Goal: Navigation & Orientation: Find specific page/section

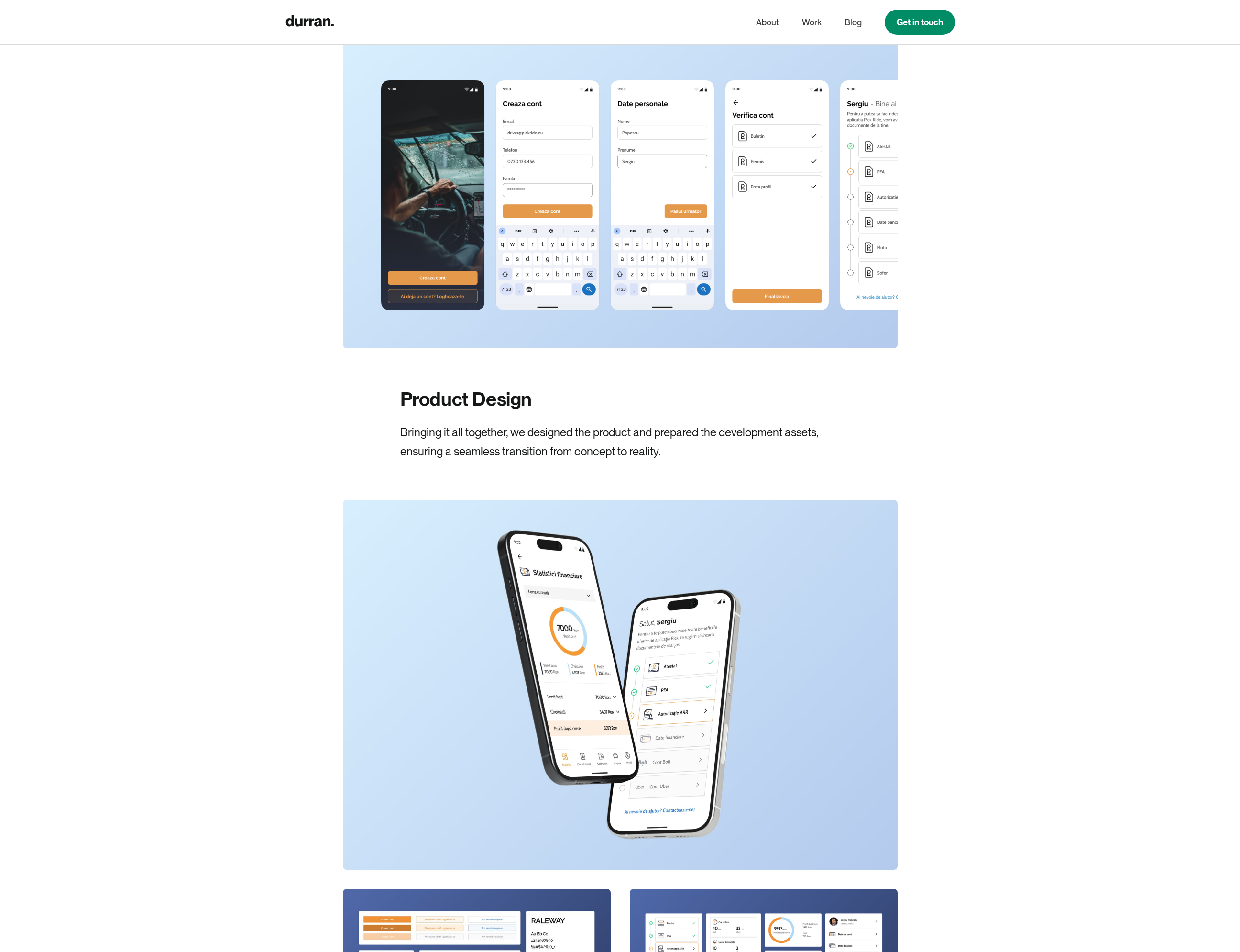
scroll to position [6268, 0]
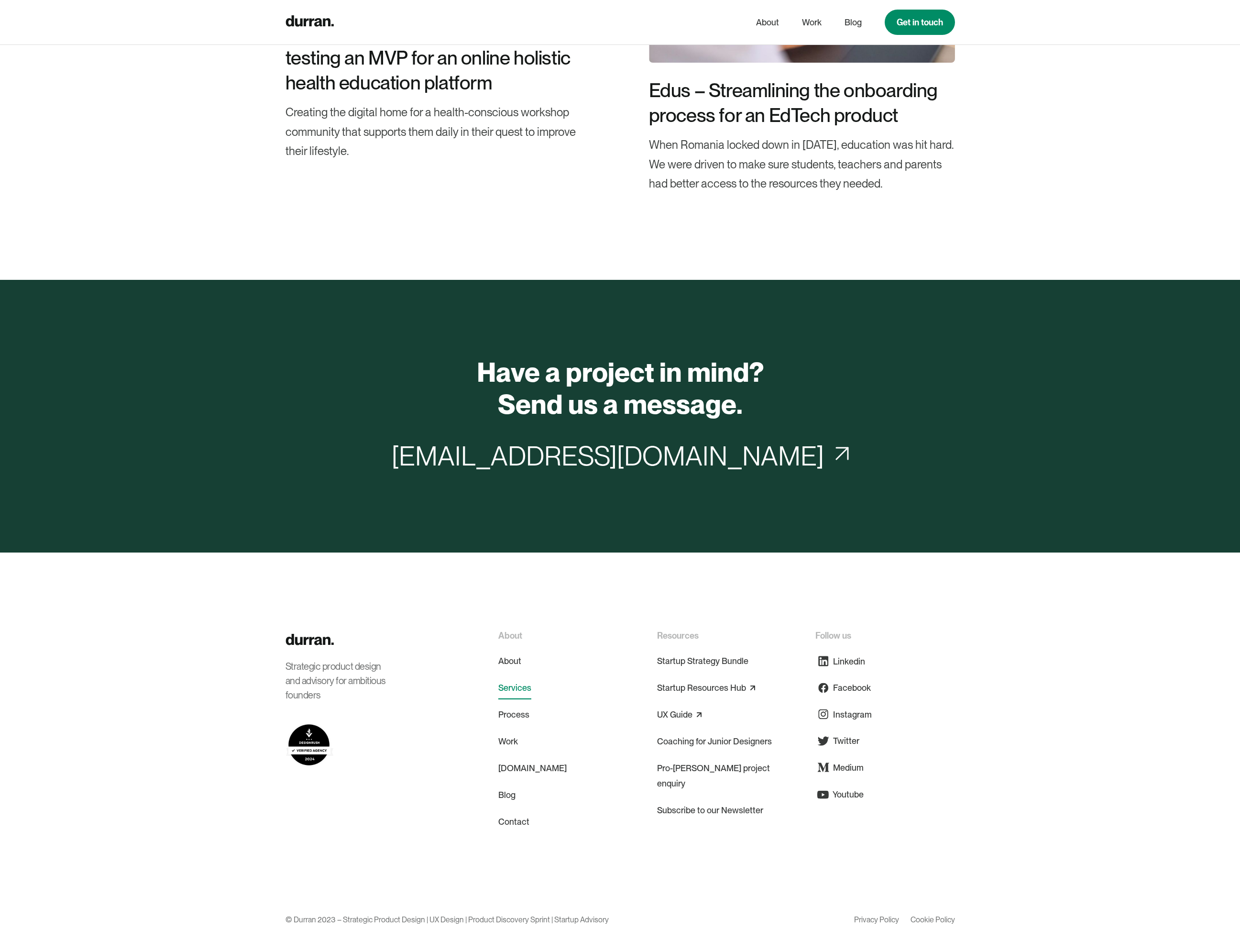
click at [513, 686] on link "Services" at bounding box center [515, 688] width 33 height 23
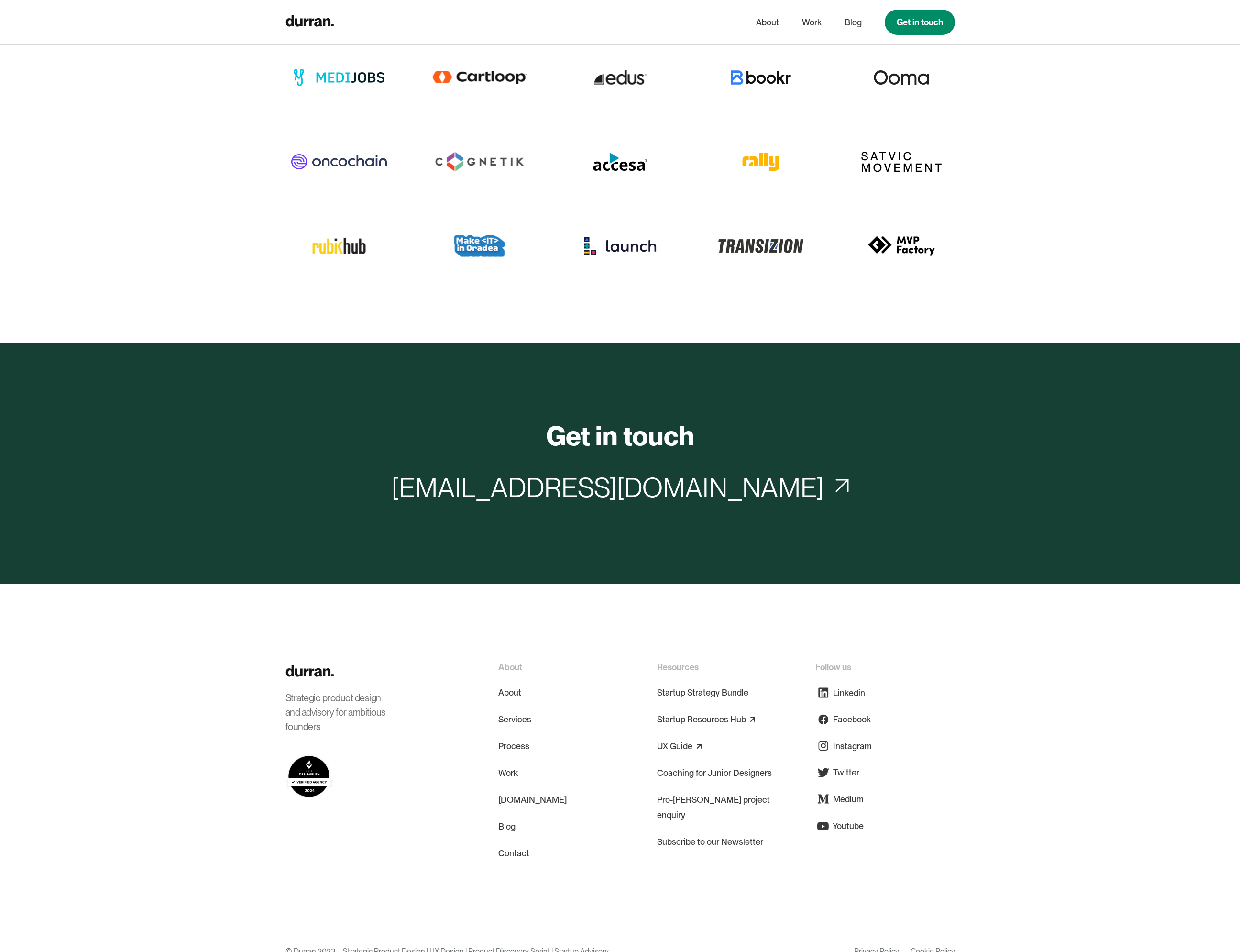
scroll to position [4403, 0]
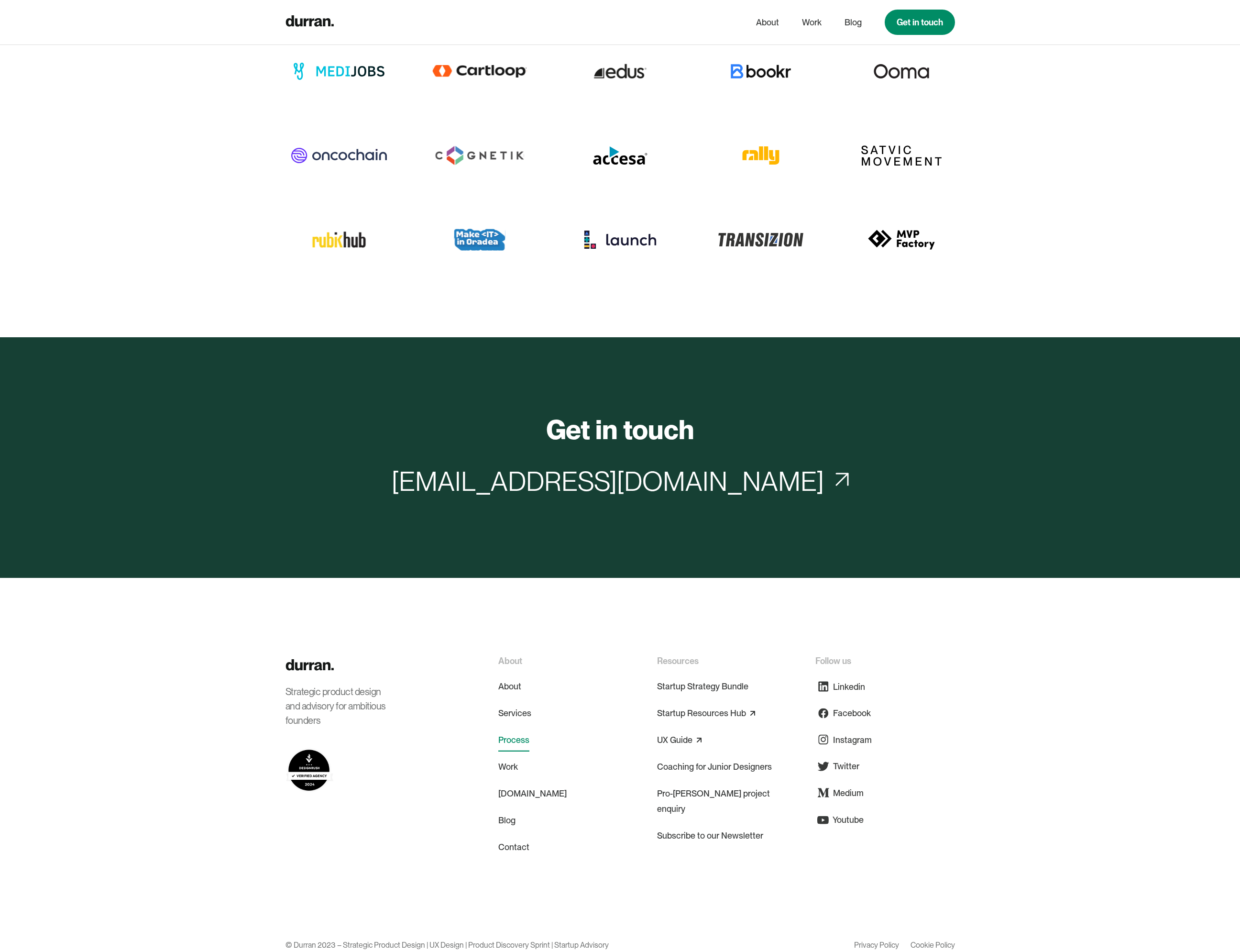
click at [516, 728] on link "Process" at bounding box center [514, 740] width 31 height 23
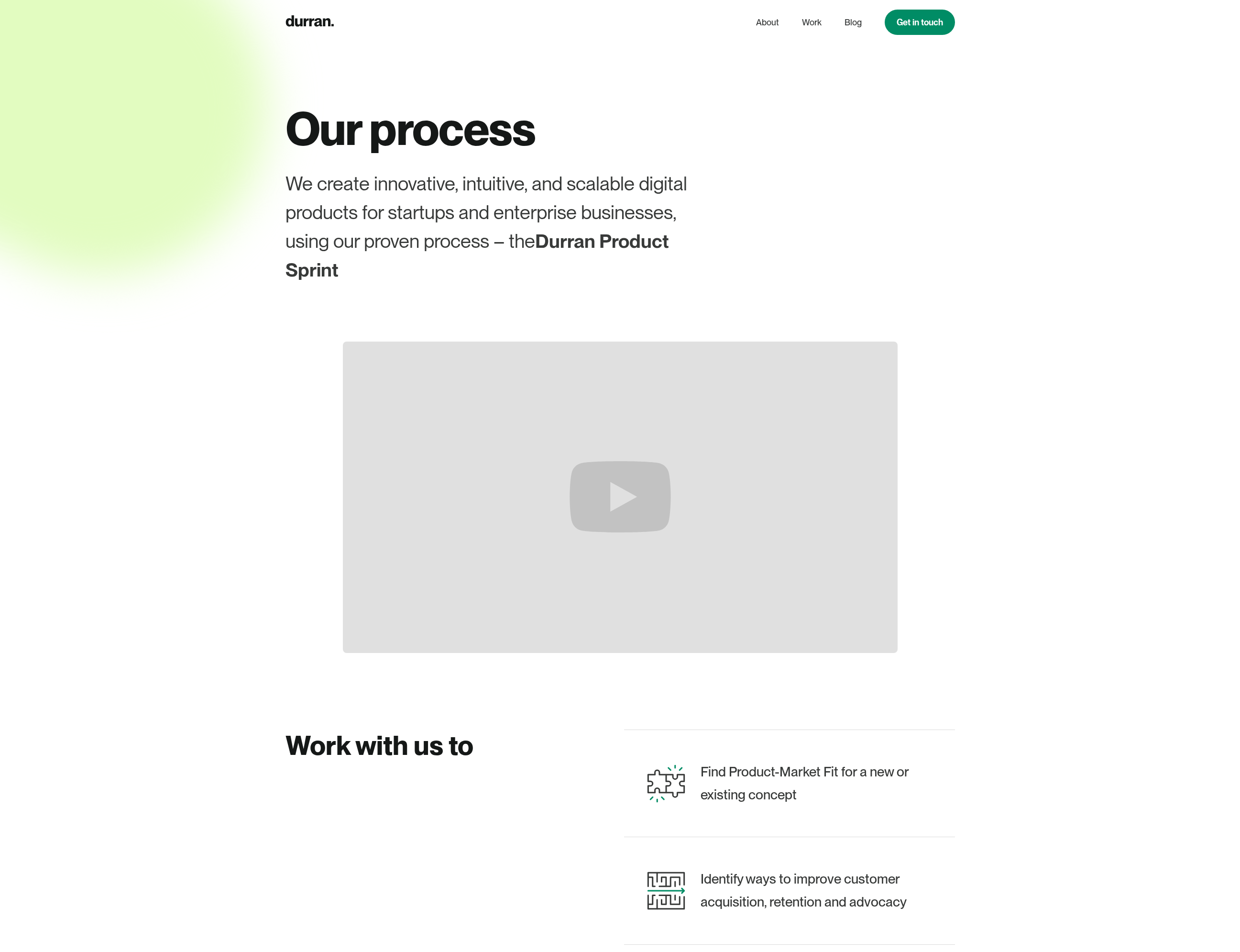
click at [1035, 476] on div at bounding box center [620, 476] width 1240 height 952
